Goal: Navigation & Orientation: Find specific page/section

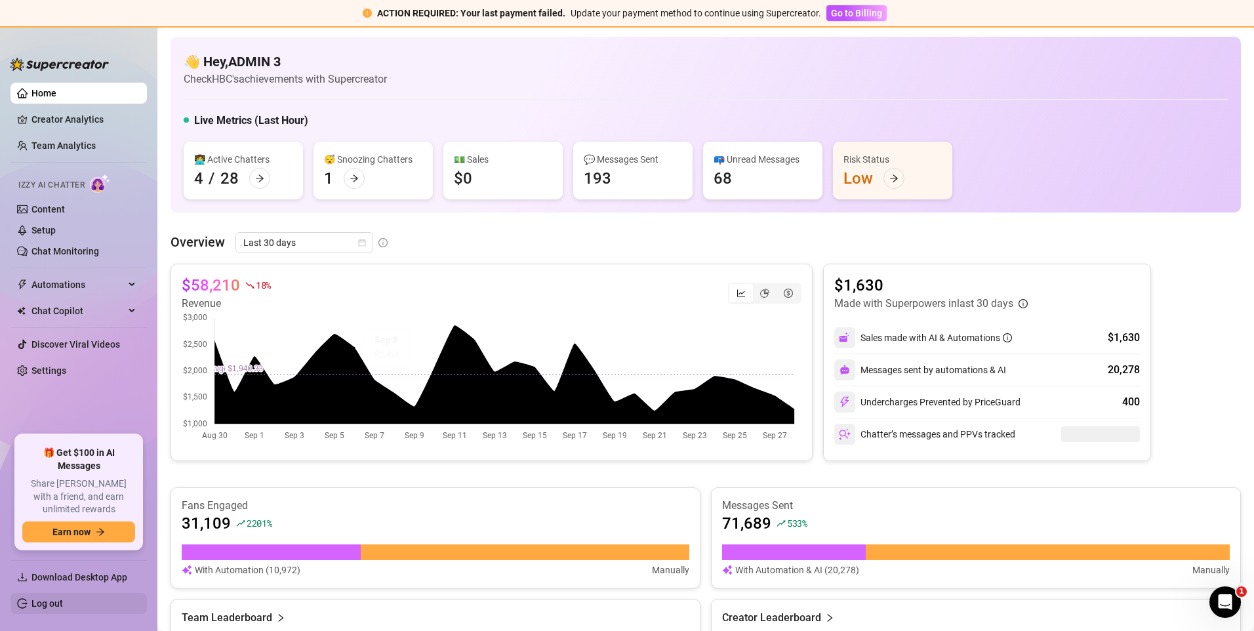
click at [63, 598] on link "Log out" at bounding box center [46, 603] width 31 height 10
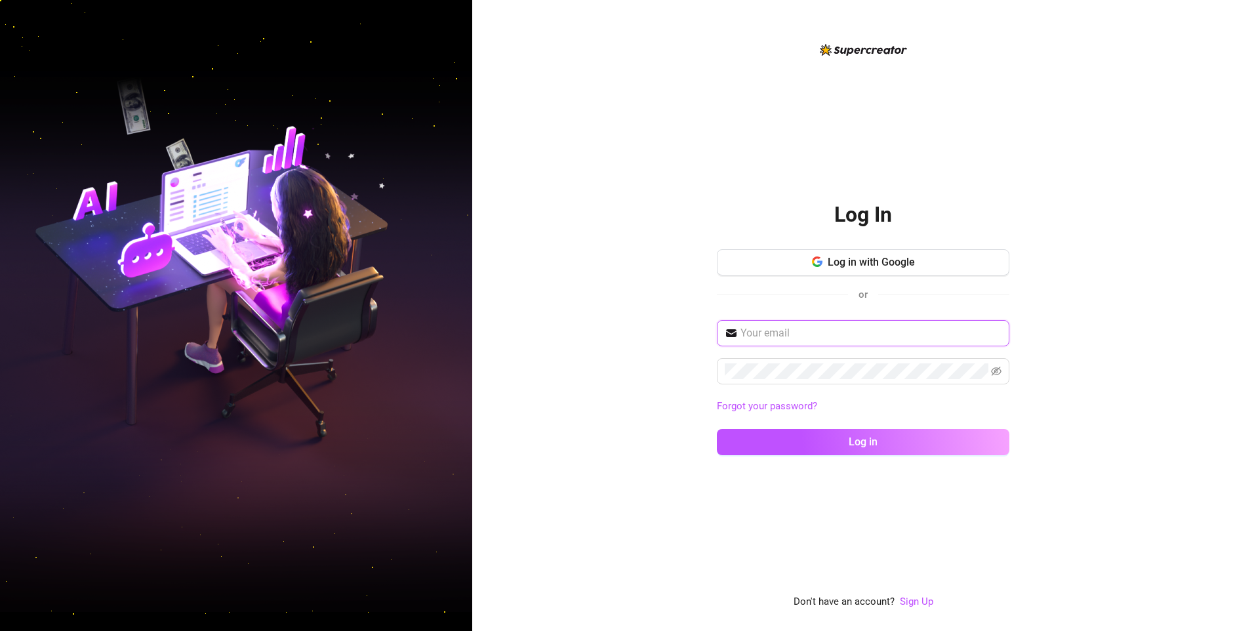
click at [908, 333] on input "text" at bounding box center [870, 333] width 261 height 16
type input "[EMAIL_ADDRESS][DOMAIN_NAME]"
click at [1102, 383] on div "Log In Log in with Google or [EMAIL_ADDRESS][DOMAIN_NAME] Forgot your password?…" at bounding box center [863, 315] width 782 height 631
click at [924, 360] on span at bounding box center [863, 371] width 293 height 26
click at [916, 337] on input "[EMAIL_ADDRESS][DOMAIN_NAME]" at bounding box center [870, 333] width 261 height 16
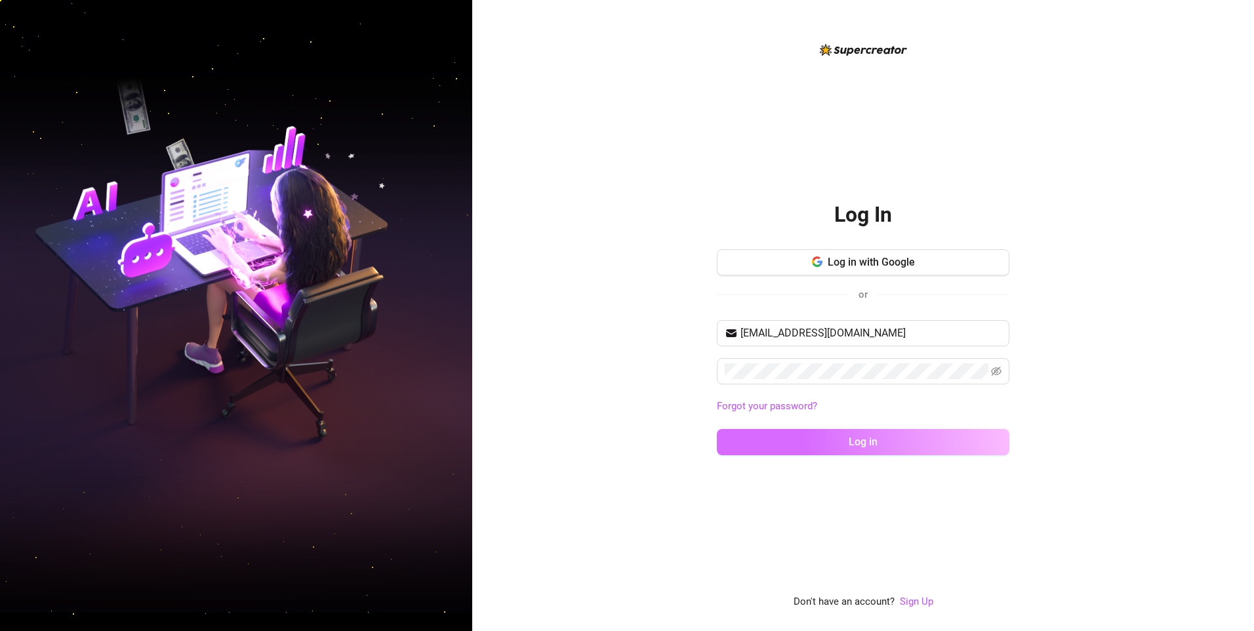
click at [860, 437] on span "Log in" at bounding box center [863, 441] width 29 height 12
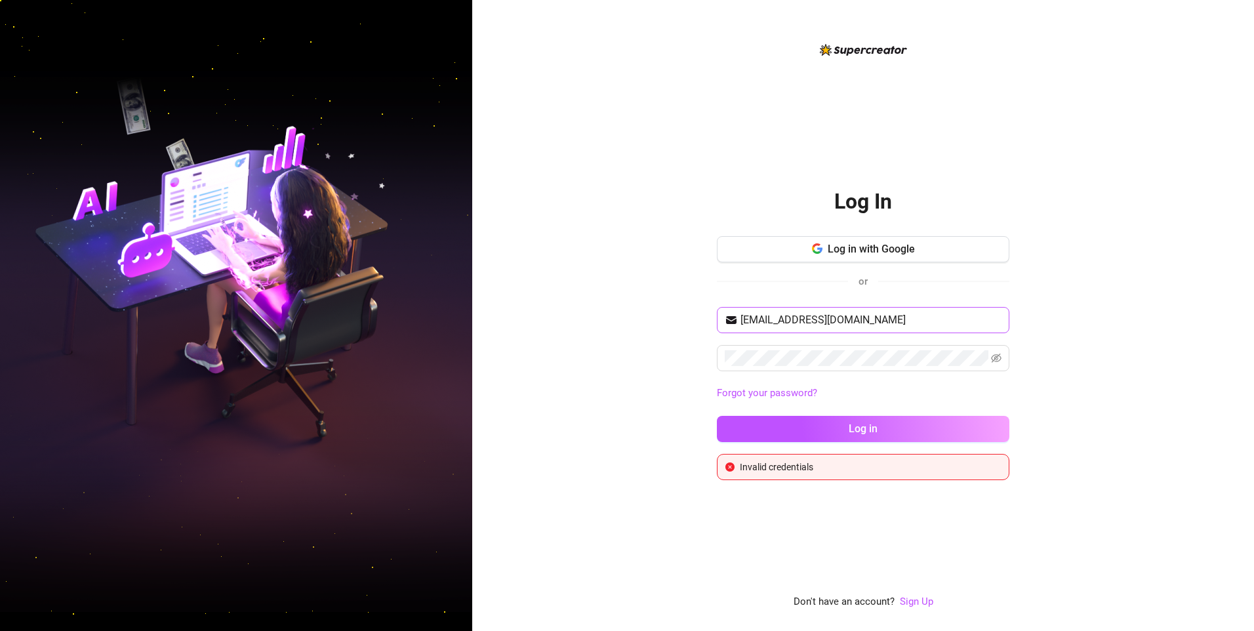
click at [981, 329] on span "[EMAIL_ADDRESS][DOMAIN_NAME]" at bounding box center [863, 320] width 293 height 26
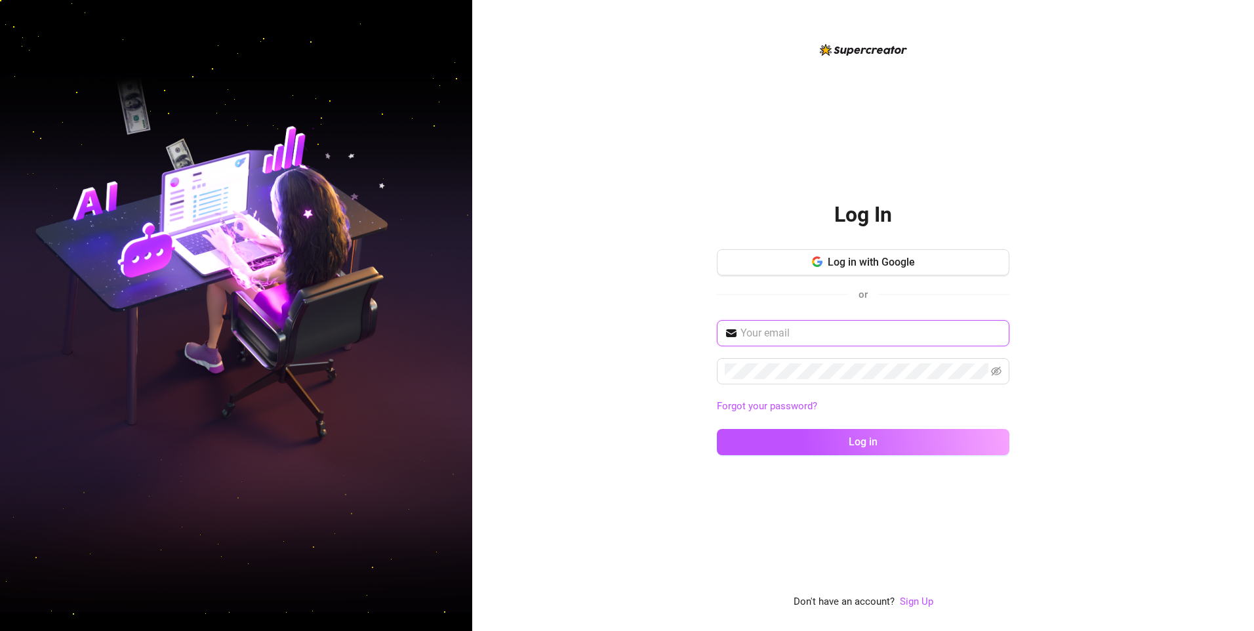
click at [834, 340] on input "text" at bounding box center [870, 333] width 261 height 16
type input "[EMAIL_ADDRESS][DOMAIN_NAME]"
click at [996, 367] on icon "eye-invisible" at bounding box center [996, 371] width 10 height 9
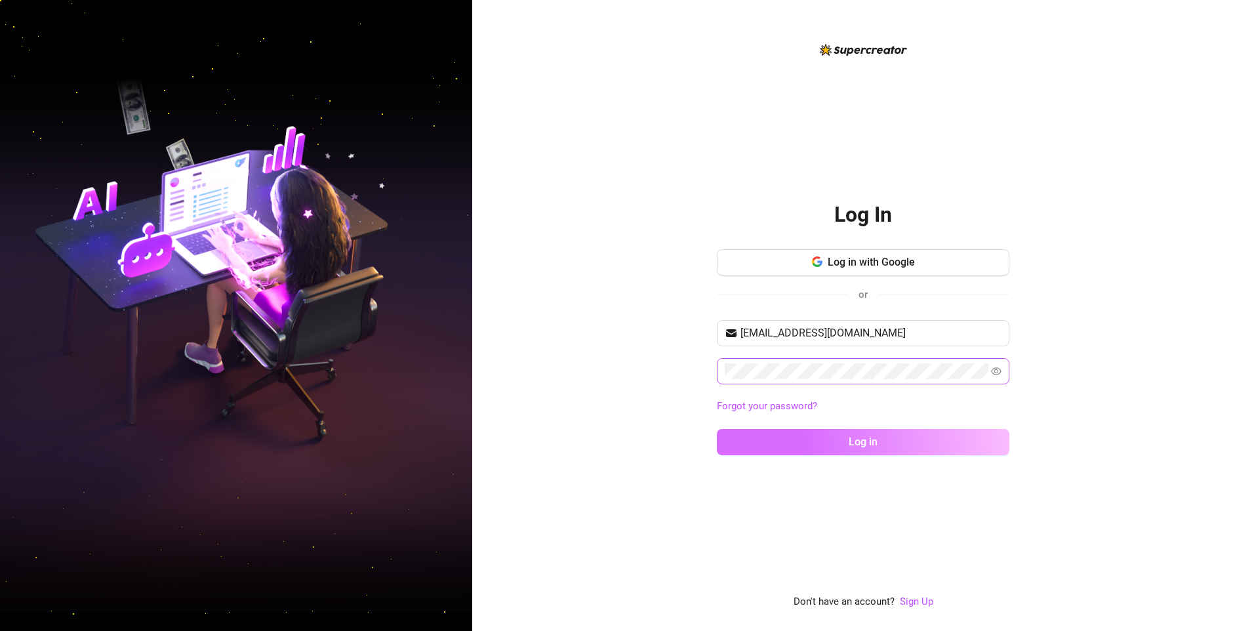
click at [851, 439] on span "Log in" at bounding box center [863, 441] width 29 height 12
